Goal: Transaction & Acquisition: Purchase product/service

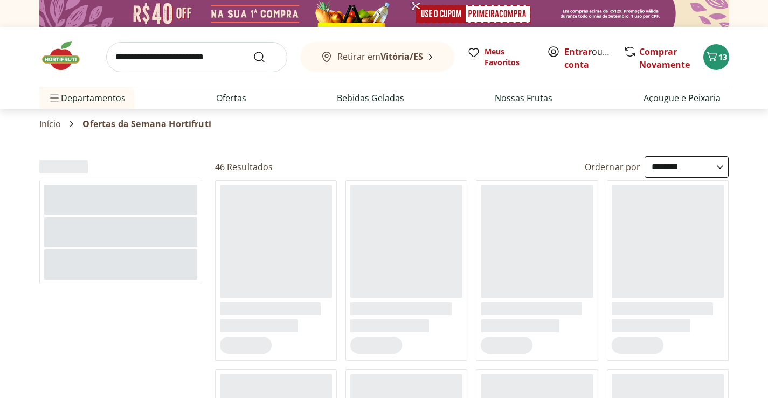
select select "**********"
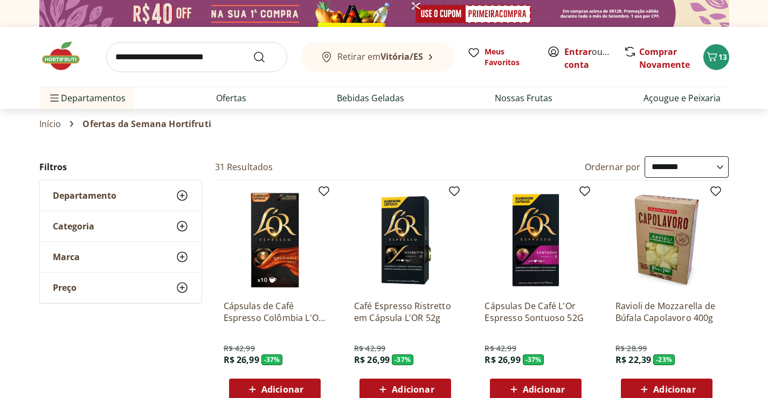
click at [69, 59] on img at bounding box center [66, 56] width 54 height 32
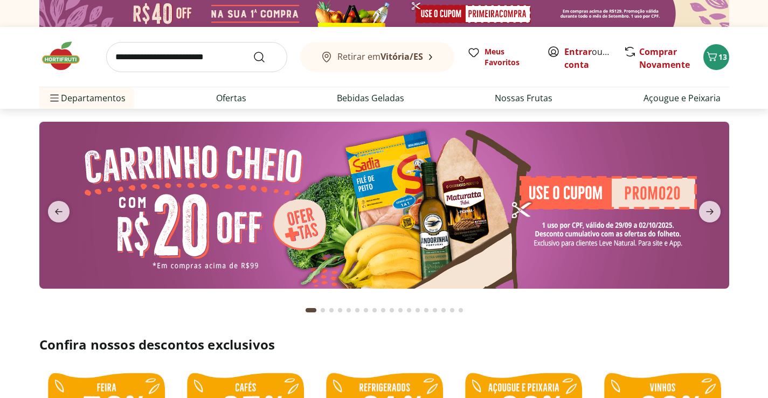
click at [422, 240] on img at bounding box center [384, 205] width 690 height 167
select select "**********"
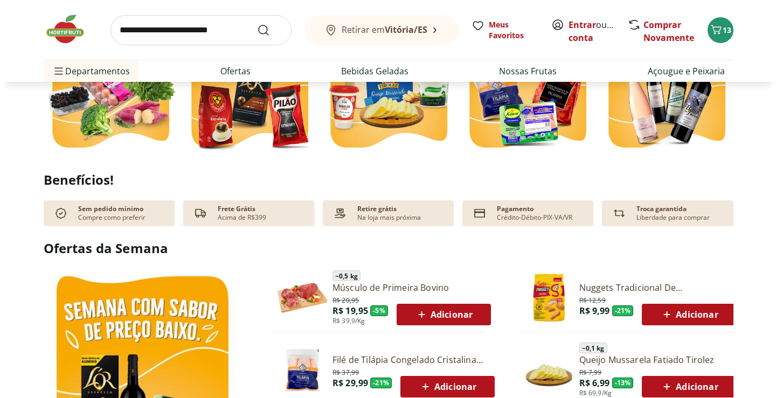
scroll to position [377, 0]
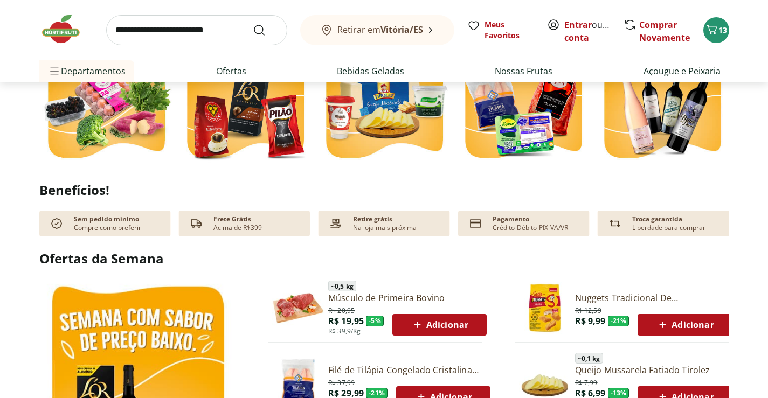
click at [466, 323] on span "Adicionar" at bounding box center [440, 325] width 58 height 13
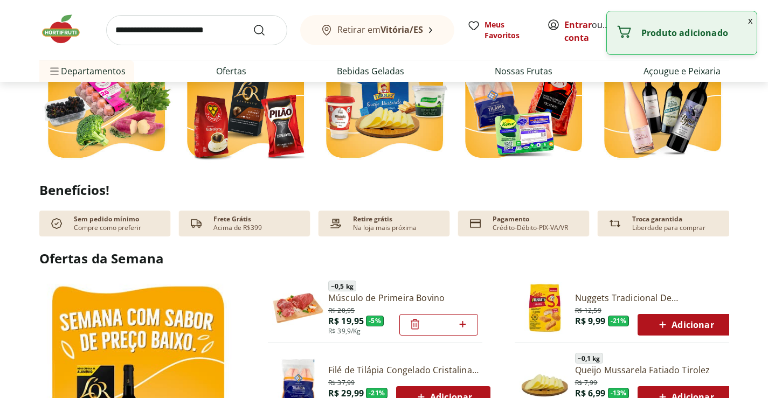
click at [465, 326] on icon at bounding box center [462, 324] width 13 height 13
type input "*"
click at [464, 326] on icon at bounding box center [462, 324] width 13 height 13
type input "*"
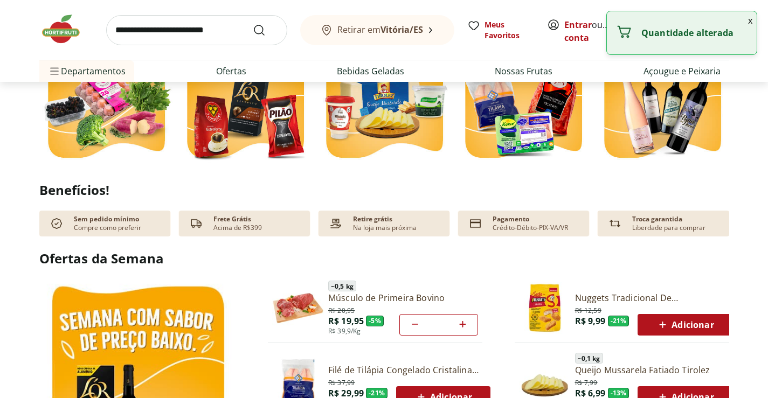
type input "*"
click at [464, 326] on icon at bounding box center [462, 324] width 13 height 13
type input "*"
click at [743, 25] on div "Quantidade alterada" at bounding box center [682, 32] width 150 height 43
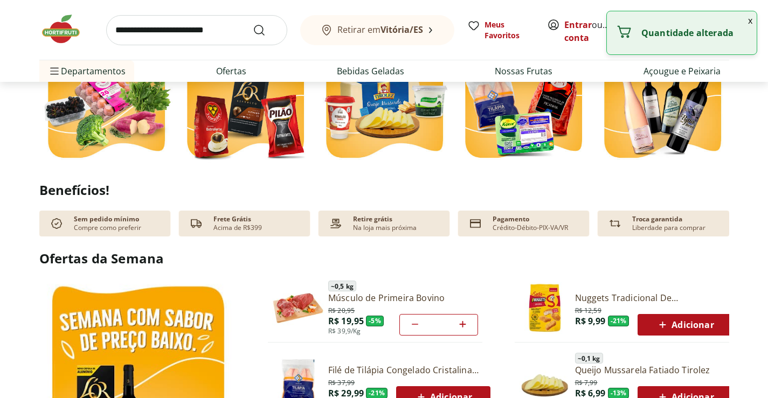
click at [745, 20] on button "x" at bounding box center [750, 20] width 13 height 18
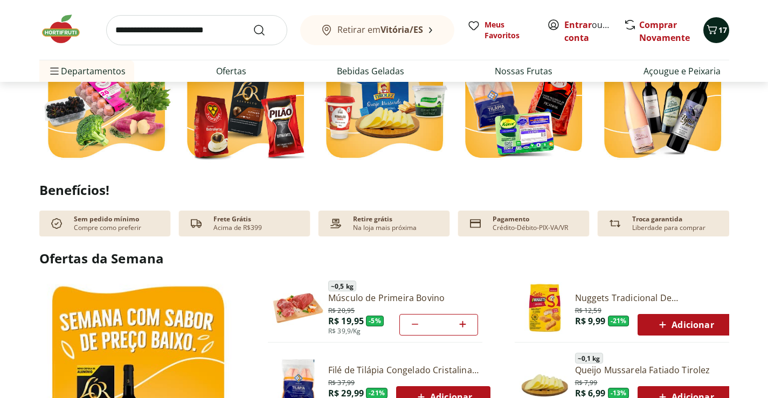
click at [710, 31] on icon "Carrinho" at bounding box center [712, 29] width 10 height 9
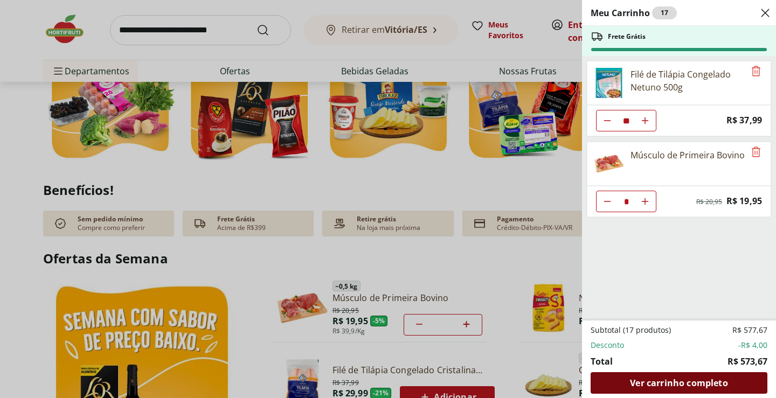
click at [673, 379] on span "Ver carrinho completo" at bounding box center [679, 383] width 98 height 9
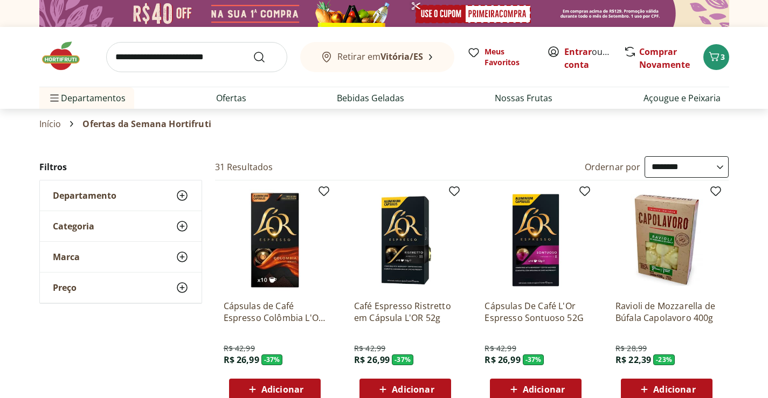
select select "**********"
click at [660, 103] on link "Açougue e Peixaria" at bounding box center [682, 98] width 77 height 13
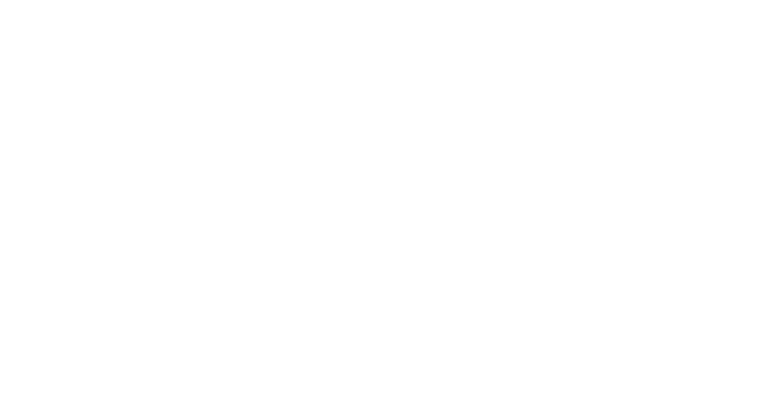
select select "**********"
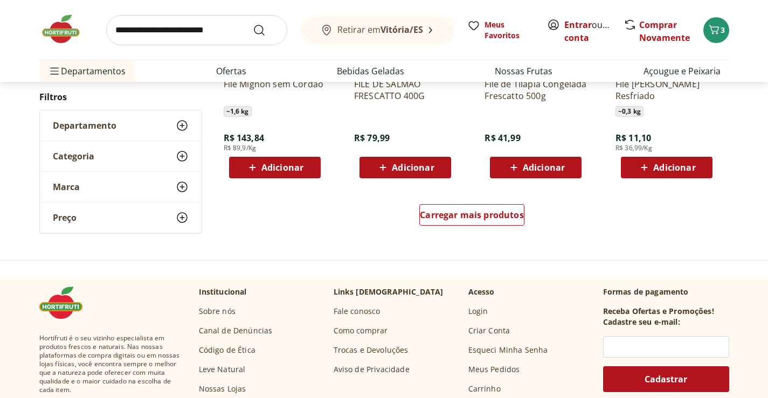
scroll to position [701, 0]
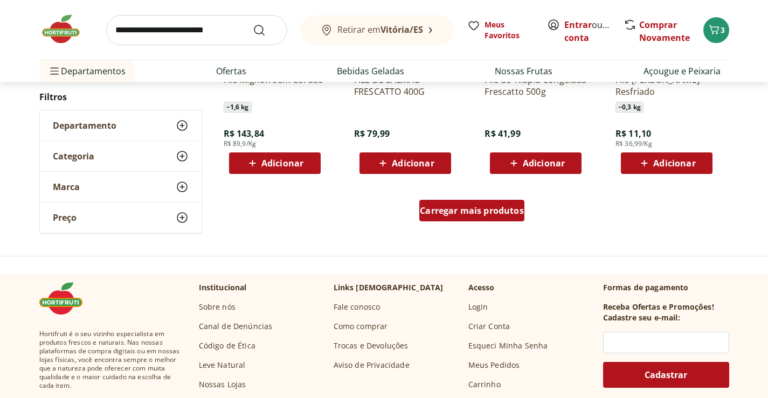
click at [464, 211] on span "Carregar mais produtos" at bounding box center [472, 210] width 104 height 9
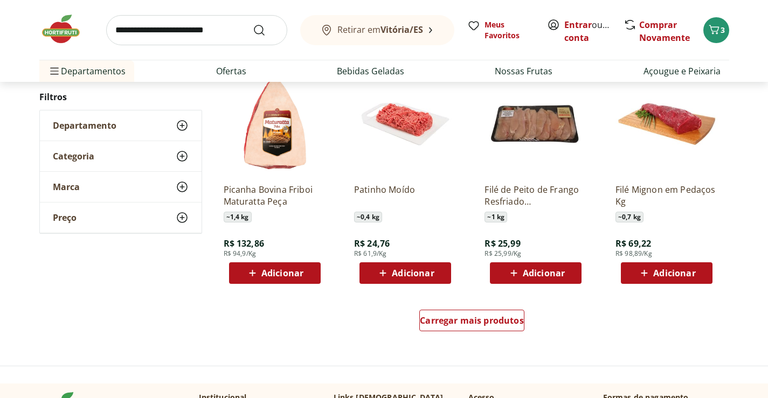
scroll to position [1347, 0]
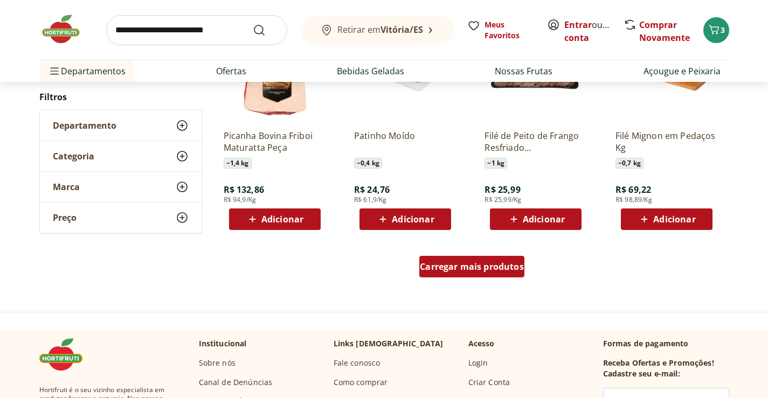
click at [466, 266] on span "Carregar mais produtos" at bounding box center [472, 266] width 104 height 9
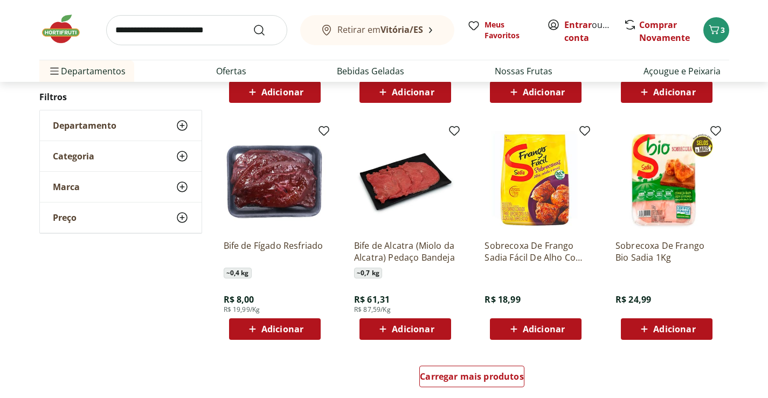
scroll to position [1994, 0]
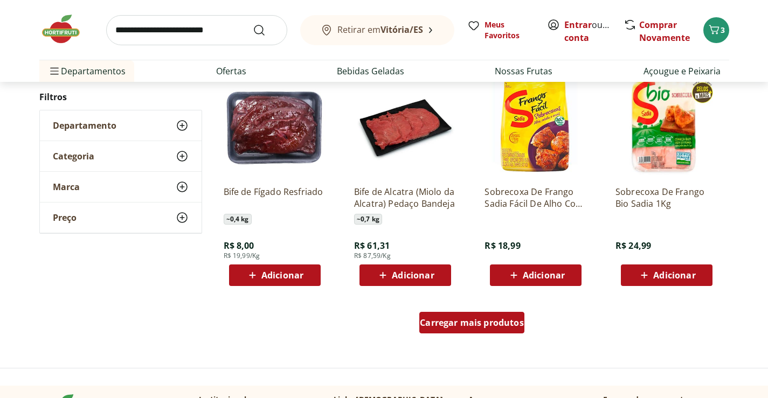
click at [471, 319] on span "Carregar mais produtos" at bounding box center [472, 323] width 104 height 9
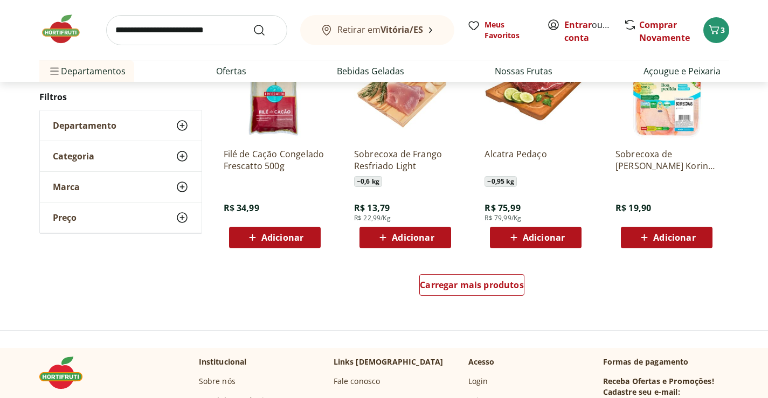
scroll to position [2749, 0]
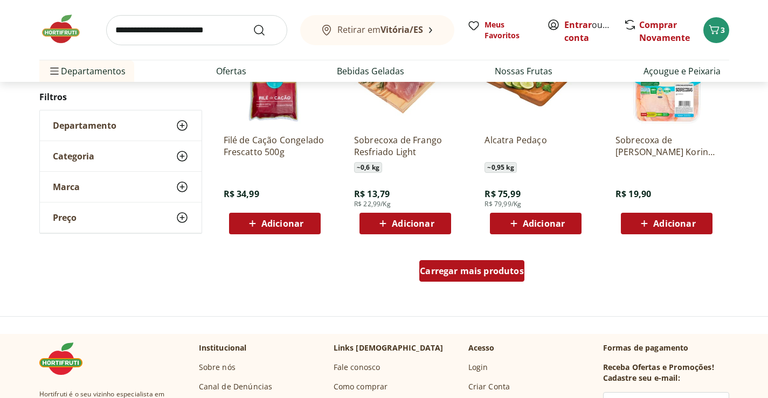
click at [461, 274] on span "Carregar mais produtos" at bounding box center [472, 271] width 104 height 9
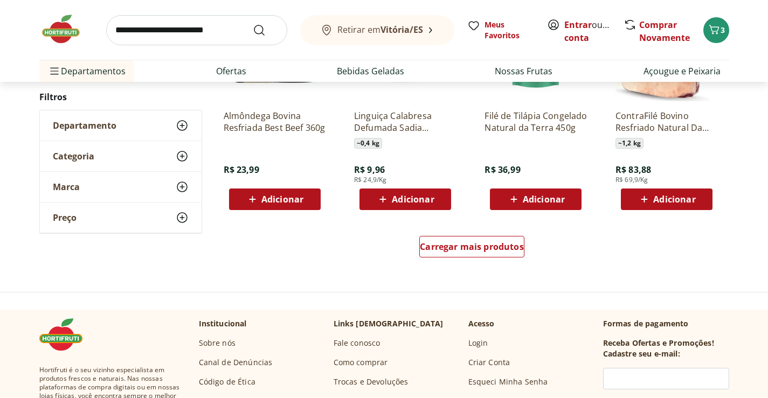
scroll to position [3503, 0]
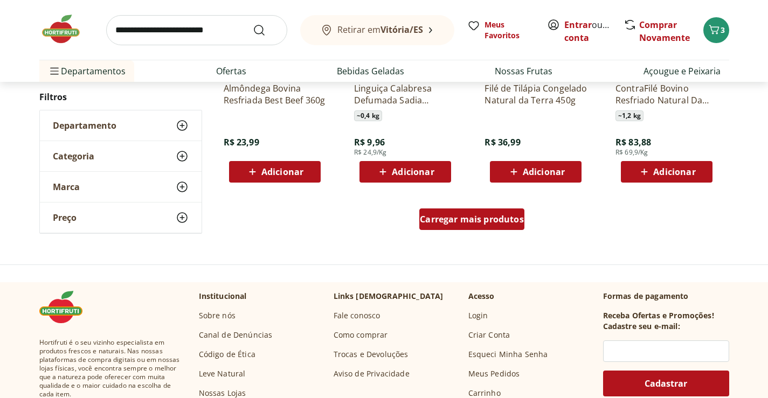
click at [451, 220] on span "Carregar mais produtos" at bounding box center [472, 219] width 104 height 9
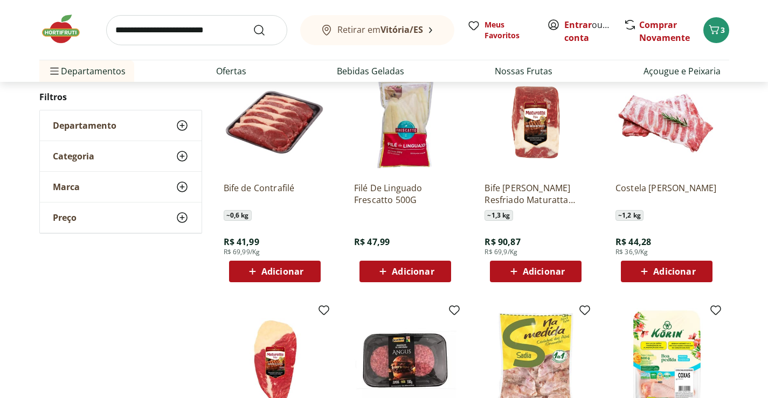
scroll to position [3665, 0]
